Goal: Find contact information: Find contact information

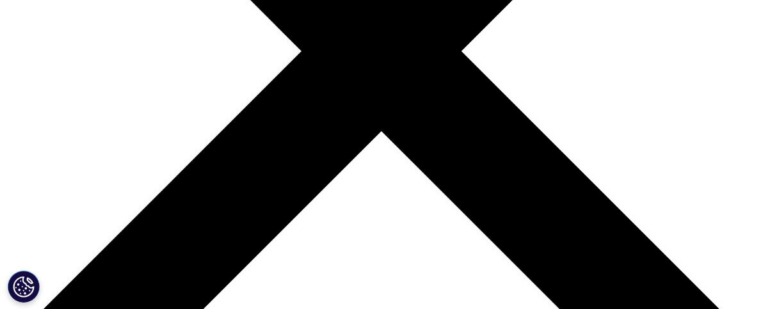
scroll to position [337, 0]
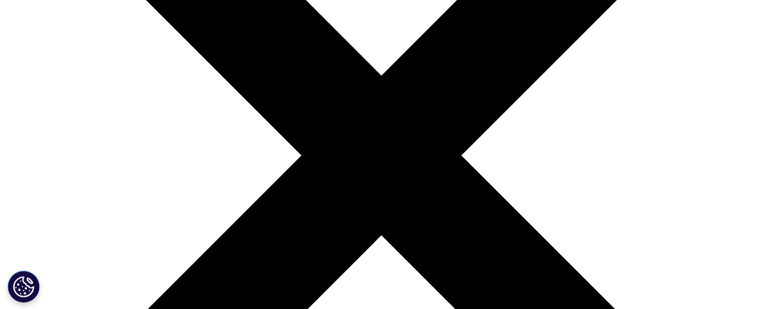
scroll to position [246, 0]
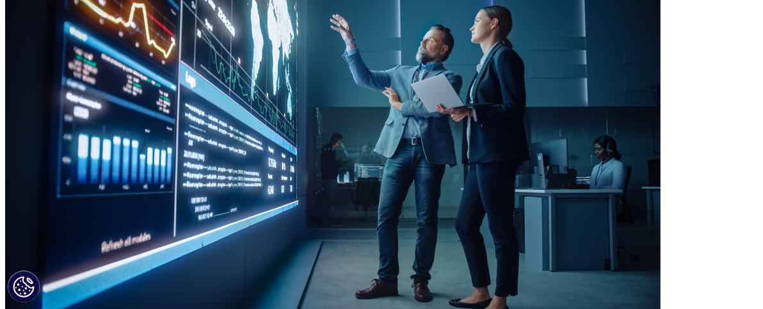
scroll to position [261, 0]
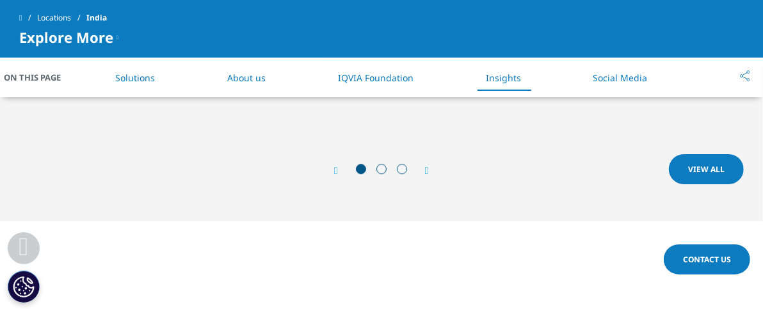
drag, startPoint x: 768, startPoint y: 40, endPoint x: 772, endPoint y: 141, distance: 101.9
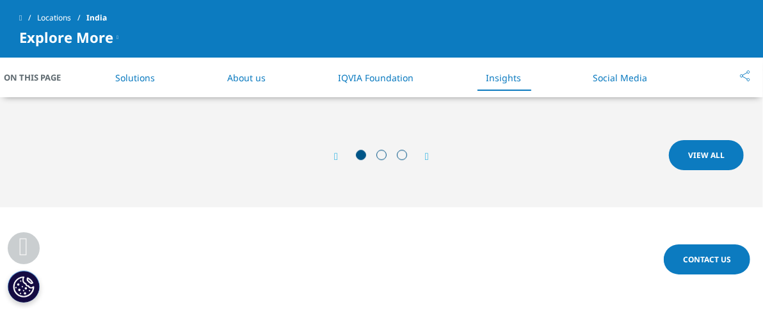
click at [698, 254] on span "Contact Us" at bounding box center [707, 259] width 48 height 11
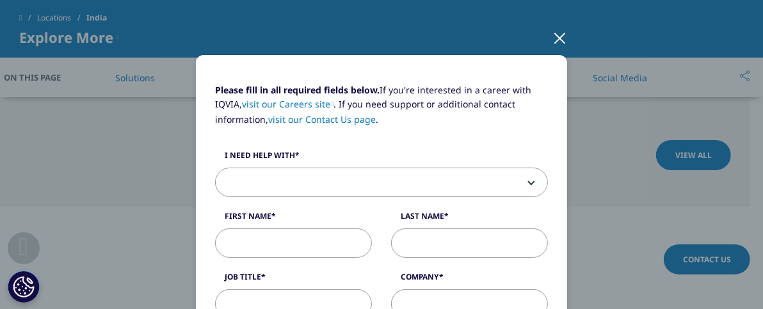
scroll to position [58, 0]
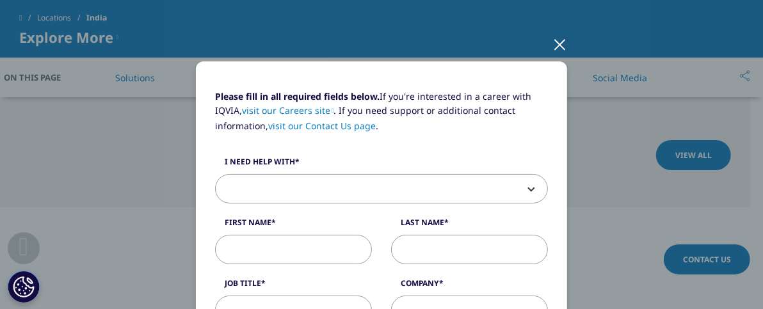
click at [554, 48] on div at bounding box center [560, 43] width 15 height 35
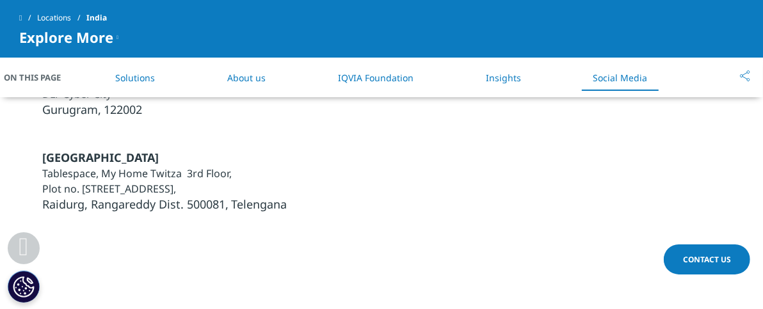
scroll to position [3891, 0]
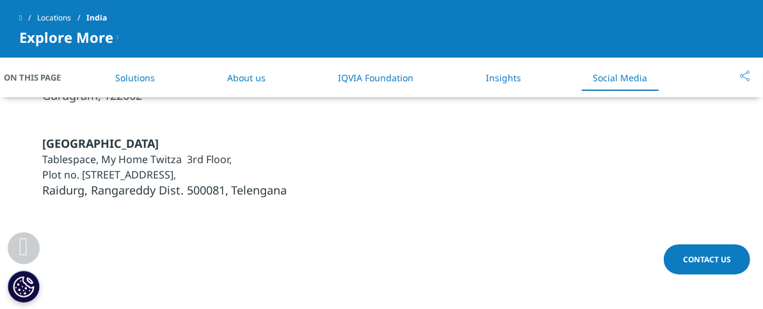
click at [290, 190] on div "[GEOGRAPHIC_DATA] Tablespace, My Home Twitza 3rd Floor, Plot no. [STREET_ADDRES…" at bounding box center [381, 167] width 755 height 63
click at [59, 138] on span "[GEOGRAPHIC_DATA]" at bounding box center [100, 143] width 117 height 15
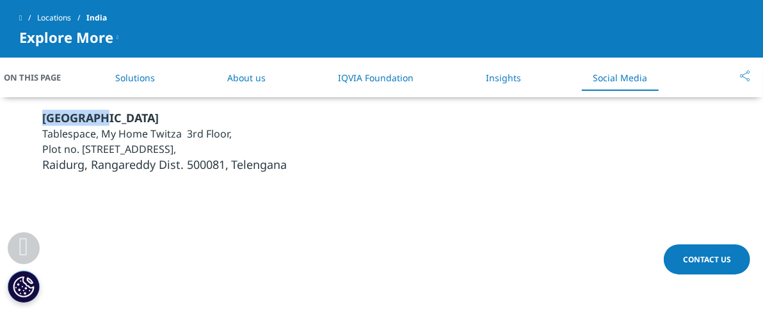
scroll to position [3909, 0]
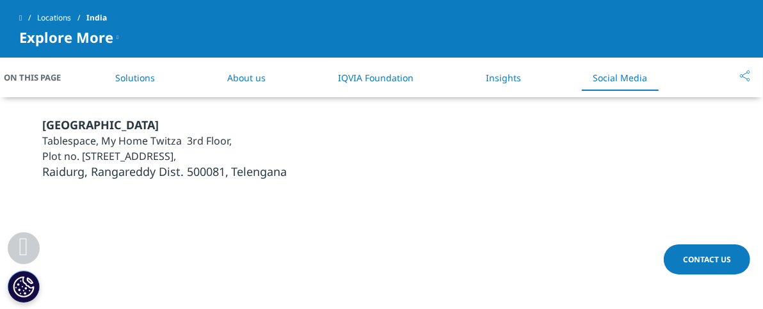
click at [224, 151] on li "Plot no. [STREET_ADDRESS]," at bounding box center [164, 156] width 245 height 15
click at [45, 125] on span "[GEOGRAPHIC_DATA]" at bounding box center [100, 124] width 117 height 15
drag, startPoint x: 45, startPoint y: 125, endPoint x: 292, endPoint y: 163, distance: 250.0
click at [292, 163] on div "[GEOGRAPHIC_DATA] Tablespace, My Home Twitza 3rd Floor, Plot no. [STREET_ADDRES…" at bounding box center [381, 148] width 755 height 63
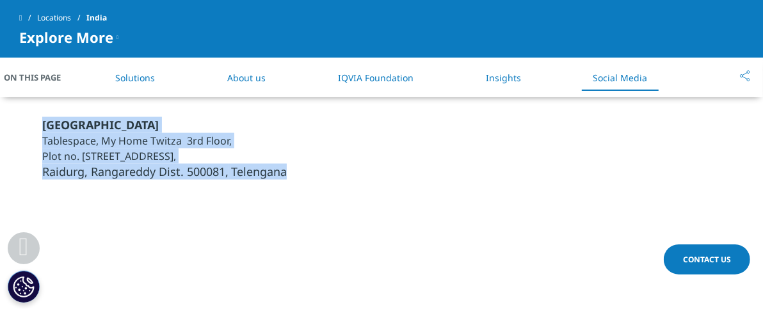
copy ul "Hyderabad Tablespace, My Home [STREET_ADDRESS] [STREET_ADDRESS], Telengana"
click at [345, 161] on div "[GEOGRAPHIC_DATA] Tablespace, My Home Twitza 3rd Floor, Plot no. [STREET_ADDRES…" at bounding box center [381, 148] width 755 height 63
